Goal: Check status: Check status

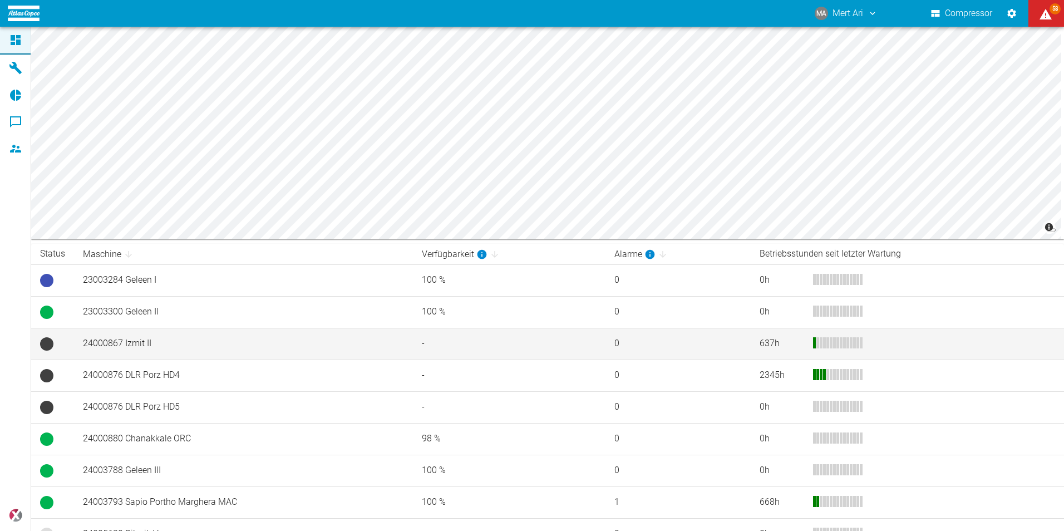
scroll to position [56, 0]
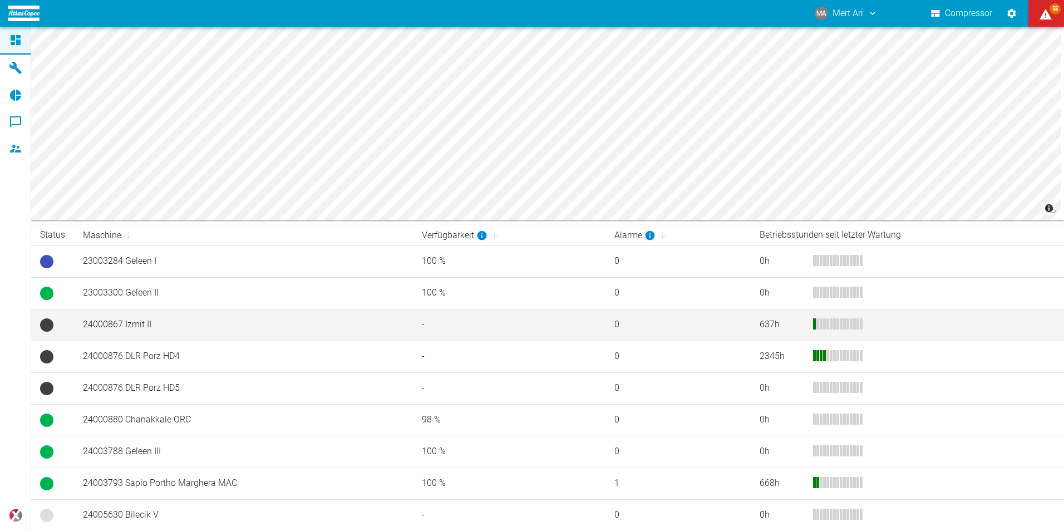
click at [353, 325] on td "24000867 Izmit II" at bounding box center [243, 325] width 339 height 32
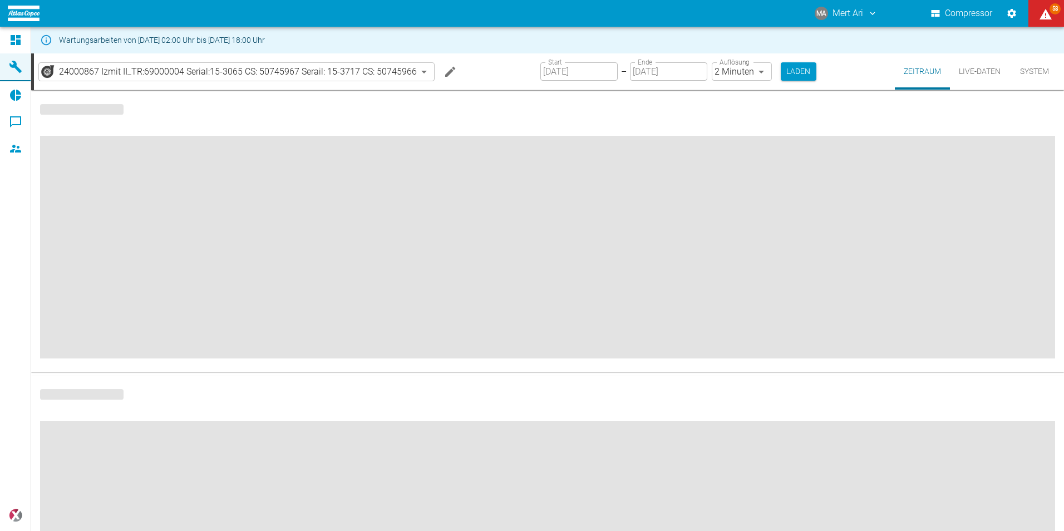
type input "2min"
